Goal: Feedback & Contribution: Submit feedback/report problem

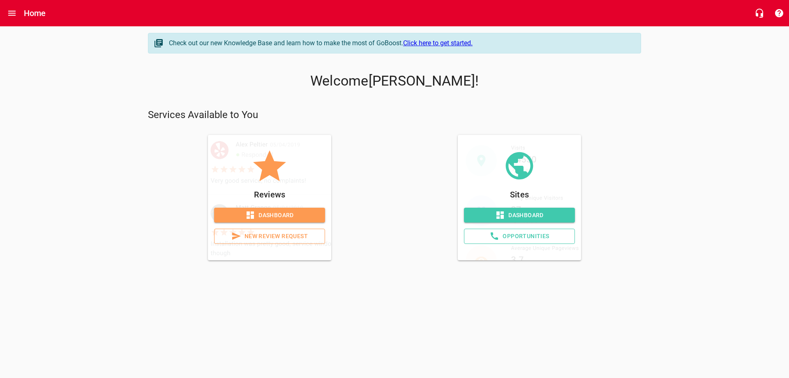
click at [282, 241] on span "New Review Request" at bounding box center [269, 236] width 97 height 10
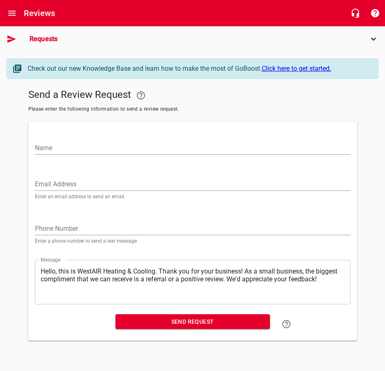
click at [70, 155] on input "Name" at bounding box center [193, 147] width 316 height 13
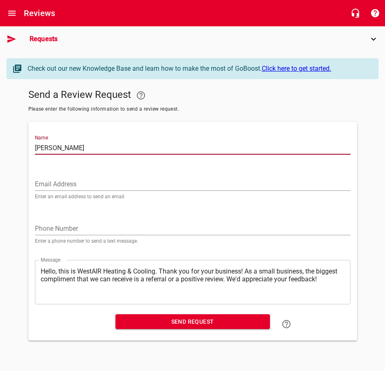
type input "[PERSON_NAME]"
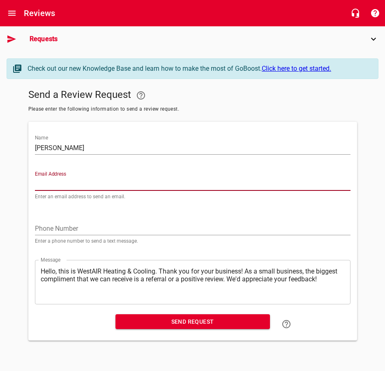
paste input "[EMAIL_ADDRESS][DOMAIN_NAME]"
type input "[EMAIL_ADDRESS][DOMAIN_NAME]"
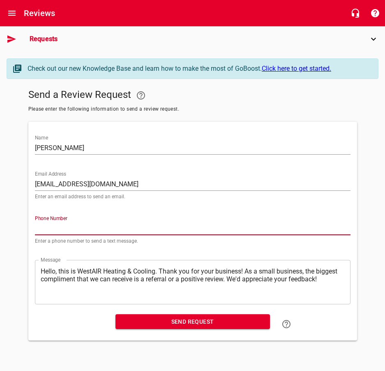
click at [59, 225] on input "tel" at bounding box center [193, 228] width 316 height 13
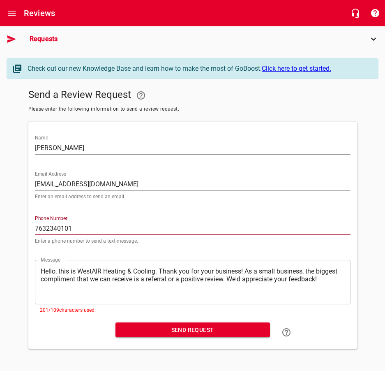
scroll to position [35, 0]
type input "7632340101"
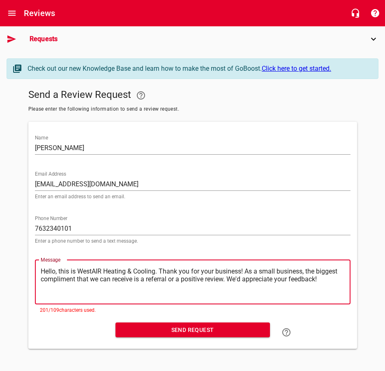
drag, startPoint x: 298, startPoint y: 266, endPoint x: 65, endPoint y: 285, distance: 234.3
click at [65, 285] on textarea "Hello, this is WestAIR Heating & Cooling. Thank you for your business! As a sma…" at bounding box center [193, 281] width 304 height 29
type textarea "Hello, this is WestAIR Heating & Cooling. Thank you for your business! . We'd a…"
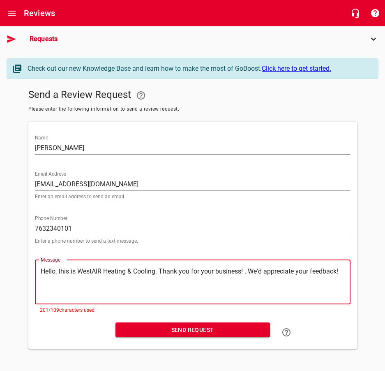
scroll to position [25, 0]
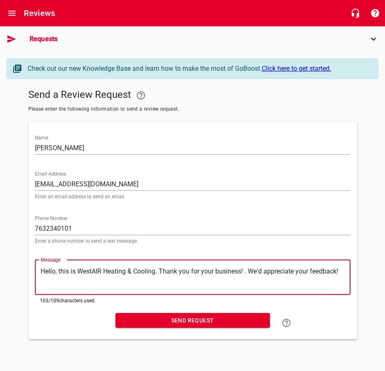
type textarea "Hello, this is WestAIR Heating & Cooling. Thank you for your business! We'd app…"
click at [214, 326] on span "Send Request" at bounding box center [192, 320] width 141 height 10
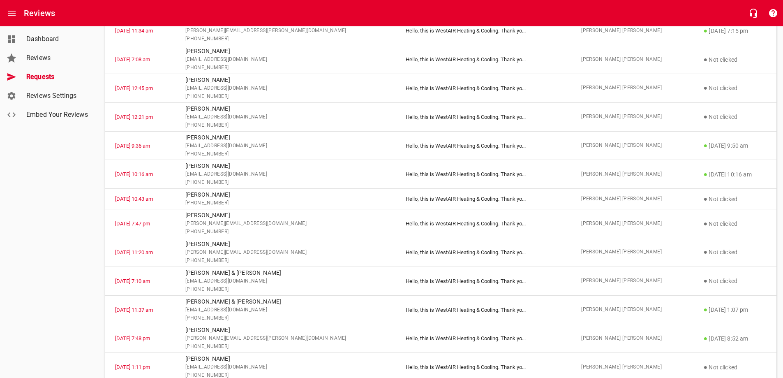
scroll to position [740, 0]
